Goal: Task Accomplishment & Management: Manage account settings

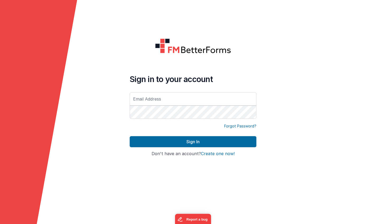
type input "[EMAIL_ADDRESS][DOMAIN_NAME]"
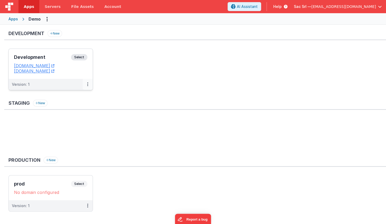
click at [87, 84] on icon at bounding box center [87, 84] width 1 height 0
click at [77, 96] on link "Edit" at bounding box center [69, 96] width 46 height 9
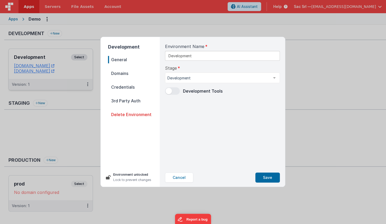
click at [129, 70] on span "Domains" at bounding box center [134, 73] width 52 height 7
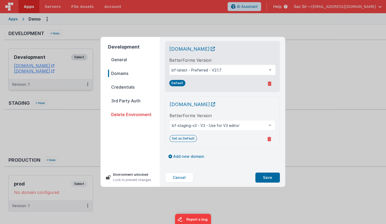
click at [260, 115] on div "BetterForms Version bf-staging-v3 - V3 - Use for V3 editor bf-latest - Preferre…" at bounding box center [222, 121] width 106 height 18
click at [268, 138] on icon at bounding box center [269, 139] width 4 height 4
click at [248, 138] on button "Yes, Delete" at bounding box center [243, 139] width 30 height 9
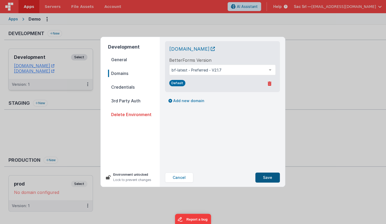
click at [271, 180] on button "Save" at bounding box center [267, 178] width 25 height 10
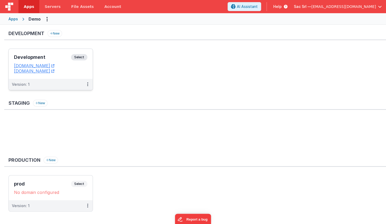
click at [11, 18] on div "Apps" at bounding box center [12, 18] width 9 height 5
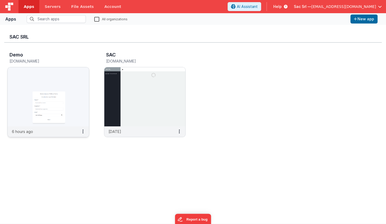
click at [73, 111] on img at bounding box center [48, 96] width 81 height 59
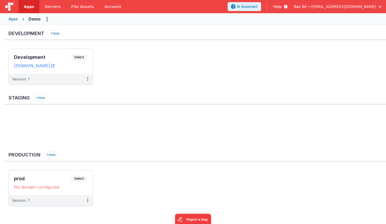
click at [120, 97] on div "Staging New" at bounding box center [194, 99] width 381 height 10
click at [88, 200] on icon at bounding box center [87, 200] width 1 height 0
click at [77, 171] on link "Edit" at bounding box center [69, 170] width 46 height 9
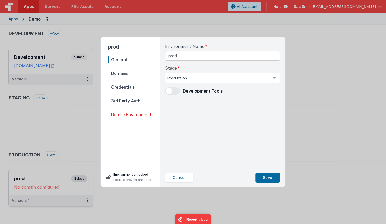
click at [133, 75] on span "Domains" at bounding box center [134, 73] width 52 height 7
select select "[DOMAIN_NAME]"
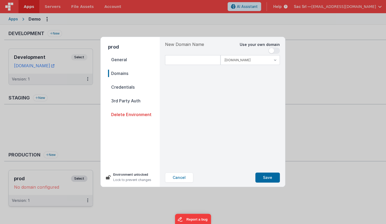
click at [274, 50] on span at bounding box center [274, 50] width 12 height 6
click at [237, 60] on input at bounding box center [222, 60] width 115 height 10
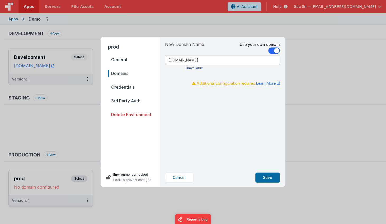
click at [222, 58] on input "[DOMAIN_NAME]" at bounding box center [222, 60] width 115 height 10
click at [212, 59] on input "[DOMAIN_NAME]" at bounding box center [222, 60] width 115 height 10
type input "[DOMAIN_NAME]"
click at [269, 176] on button "Save" at bounding box center [267, 178] width 25 height 10
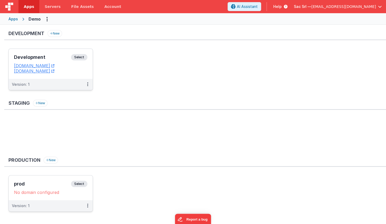
click at [88, 71] on div "Development Select URLs [DOMAIN_NAME] [DOMAIN_NAME]" at bounding box center [51, 64] width 84 height 30
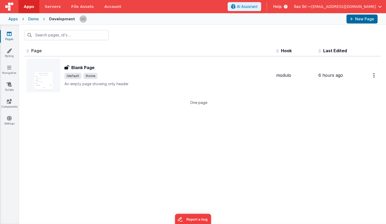
click at [34, 22] on div "Apps Demo Development New Page" at bounding box center [193, 19] width 386 height 12
click at [34, 21] on div "Demo" at bounding box center [33, 18] width 11 height 5
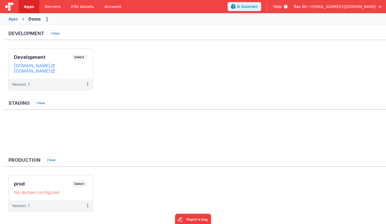
click at [14, 19] on div "Apps" at bounding box center [12, 18] width 9 height 5
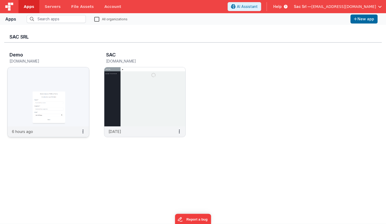
click at [72, 98] on img at bounding box center [48, 96] width 81 height 59
